Goal: Find contact information: Find contact information

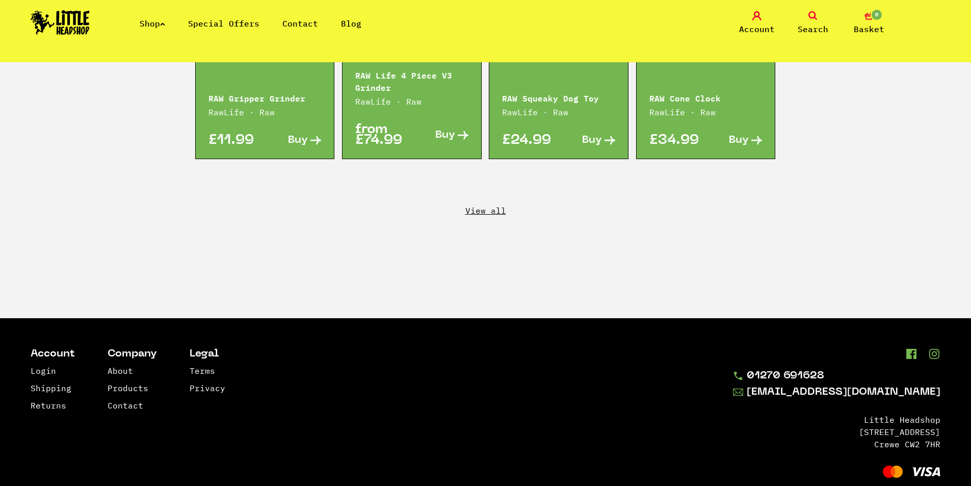
scroll to position [1861, 0]
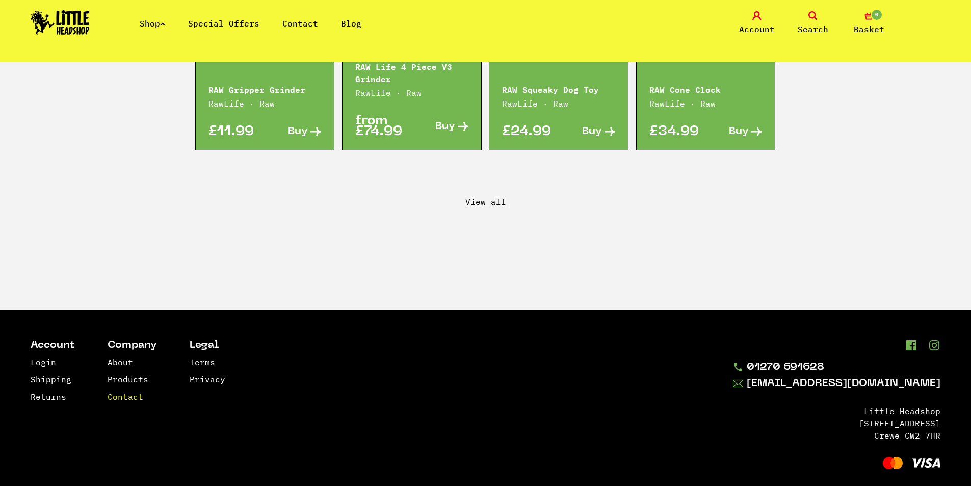
click at [128, 391] on link "Contact" at bounding box center [126, 396] width 36 height 10
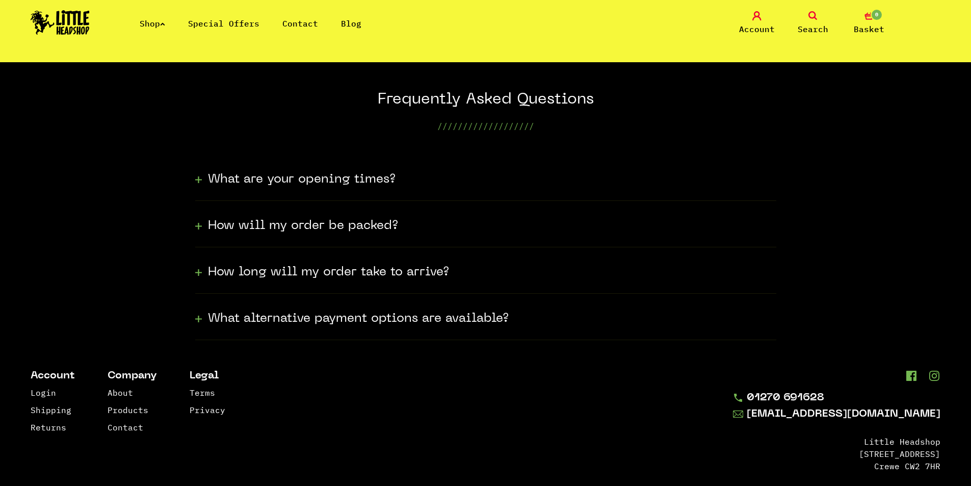
scroll to position [284, 0]
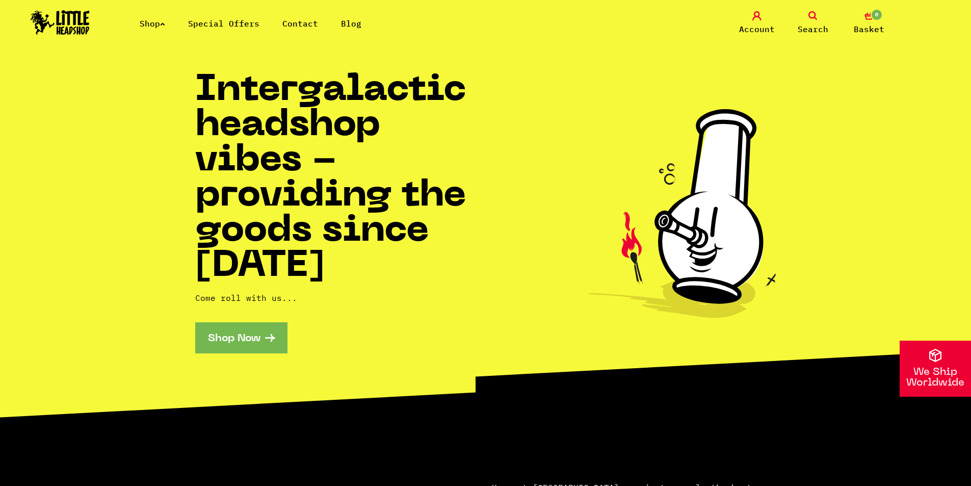
scroll to position [204, 0]
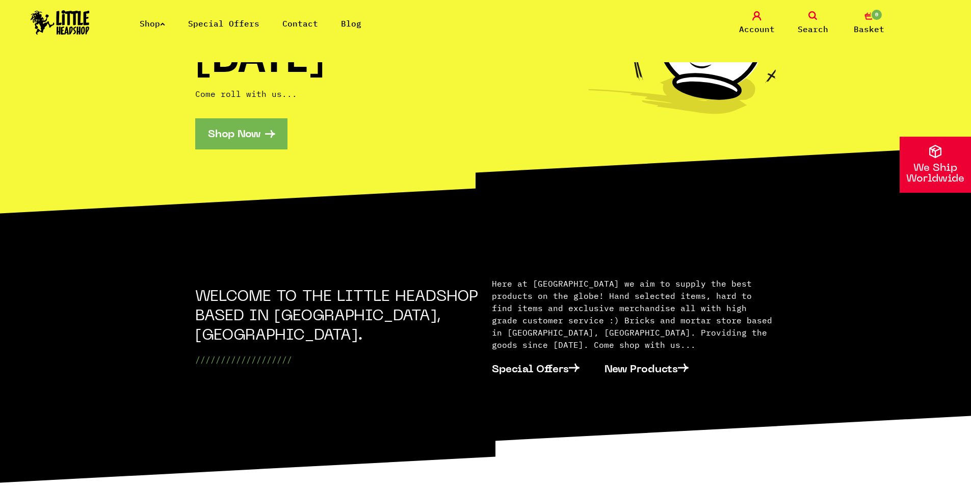
click at [303, 24] on link "Contact" at bounding box center [300, 23] width 36 height 10
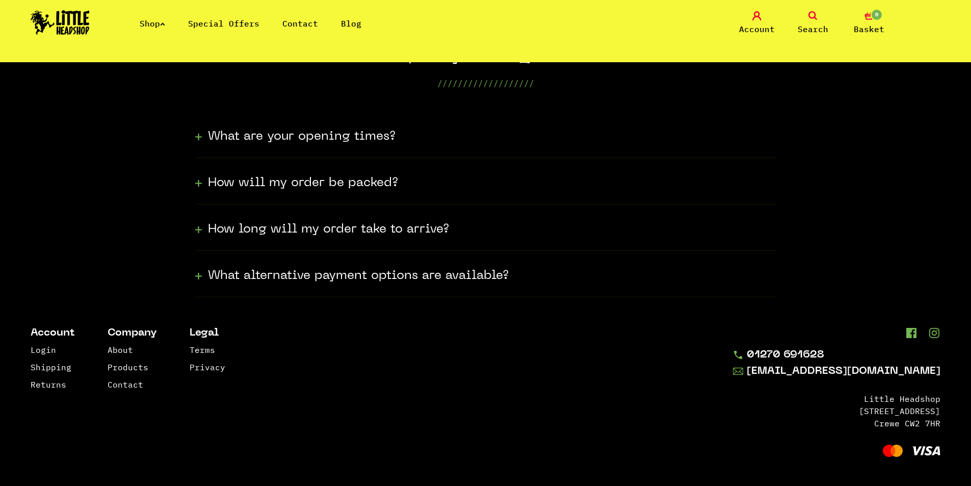
scroll to position [284, 0]
drag, startPoint x: 850, startPoint y: 353, endPoint x: 720, endPoint y: 409, distance: 141.0
click at [720, 409] on footer "Account Login Shipping Returns Company About Products Contact Legal Terms Priva…" at bounding box center [485, 392] width 971 height 192
drag, startPoint x: 955, startPoint y: 366, endPoint x: 948, endPoint y: 370, distance: 7.8
click at [948, 370] on footer "Account Login Shipping Returns Company About Products Contact Legal Terms Priva…" at bounding box center [485, 392] width 971 height 192
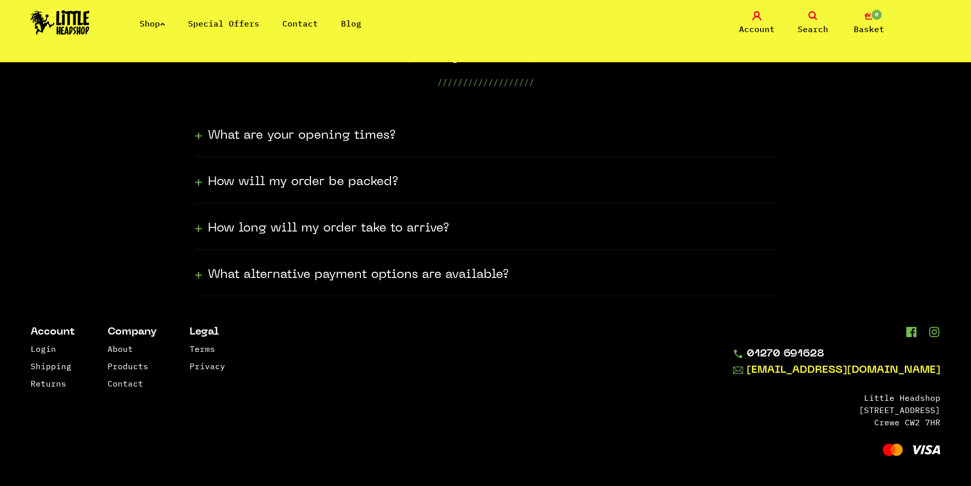
click at [876, 374] on link "[EMAIL_ADDRESS][DOMAIN_NAME]" at bounding box center [836, 370] width 207 height 12
click at [874, 373] on link "[EMAIL_ADDRESS][DOMAIN_NAME]" at bounding box center [836, 370] width 207 height 12
